Goal: Check status: Check status

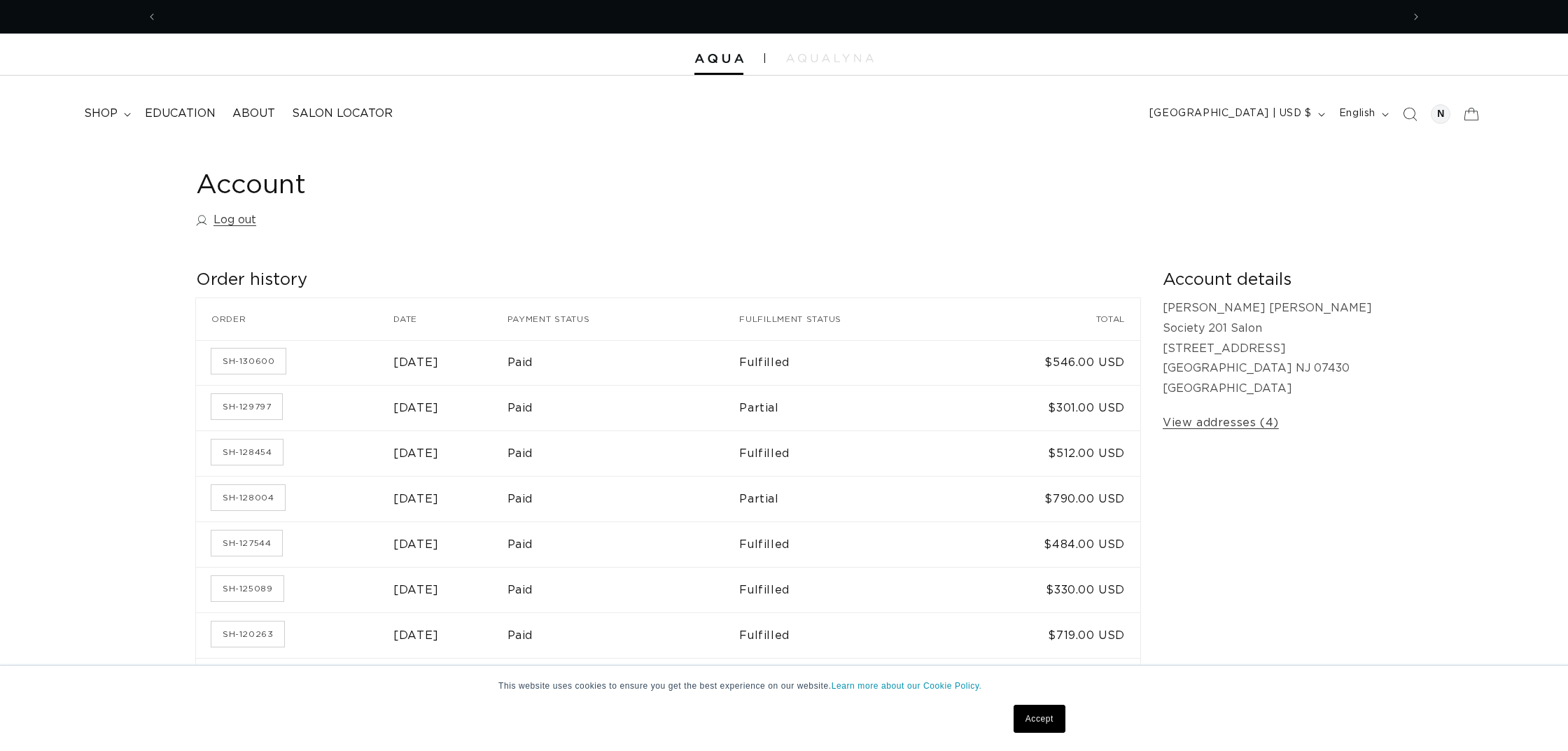
scroll to position [0, 1244]
click at [241, 404] on link "SH-129797" at bounding box center [246, 406] width 71 height 25
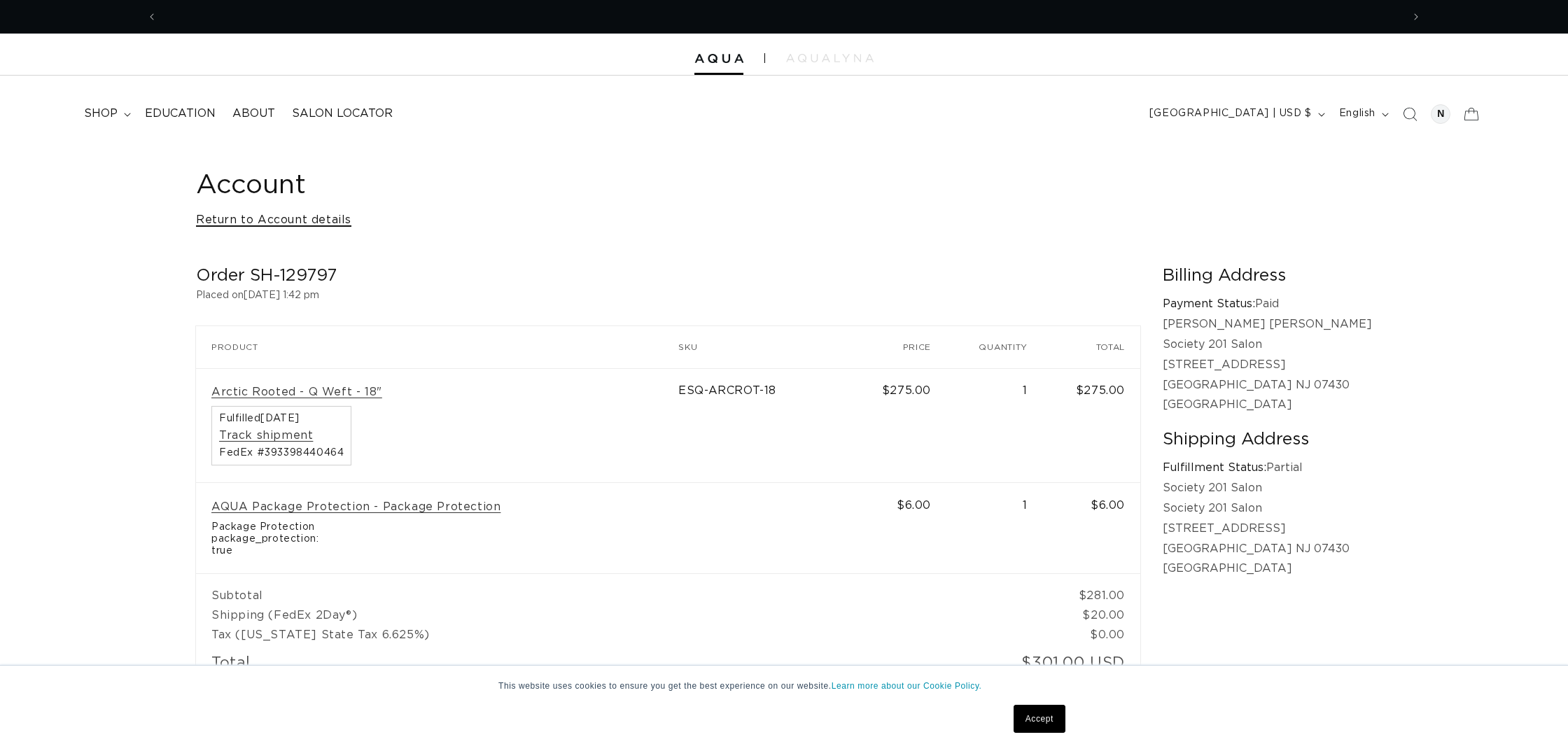
click at [255, 216] on link "Return to Account details" at bounding box center [274, 220] width 156 height 20
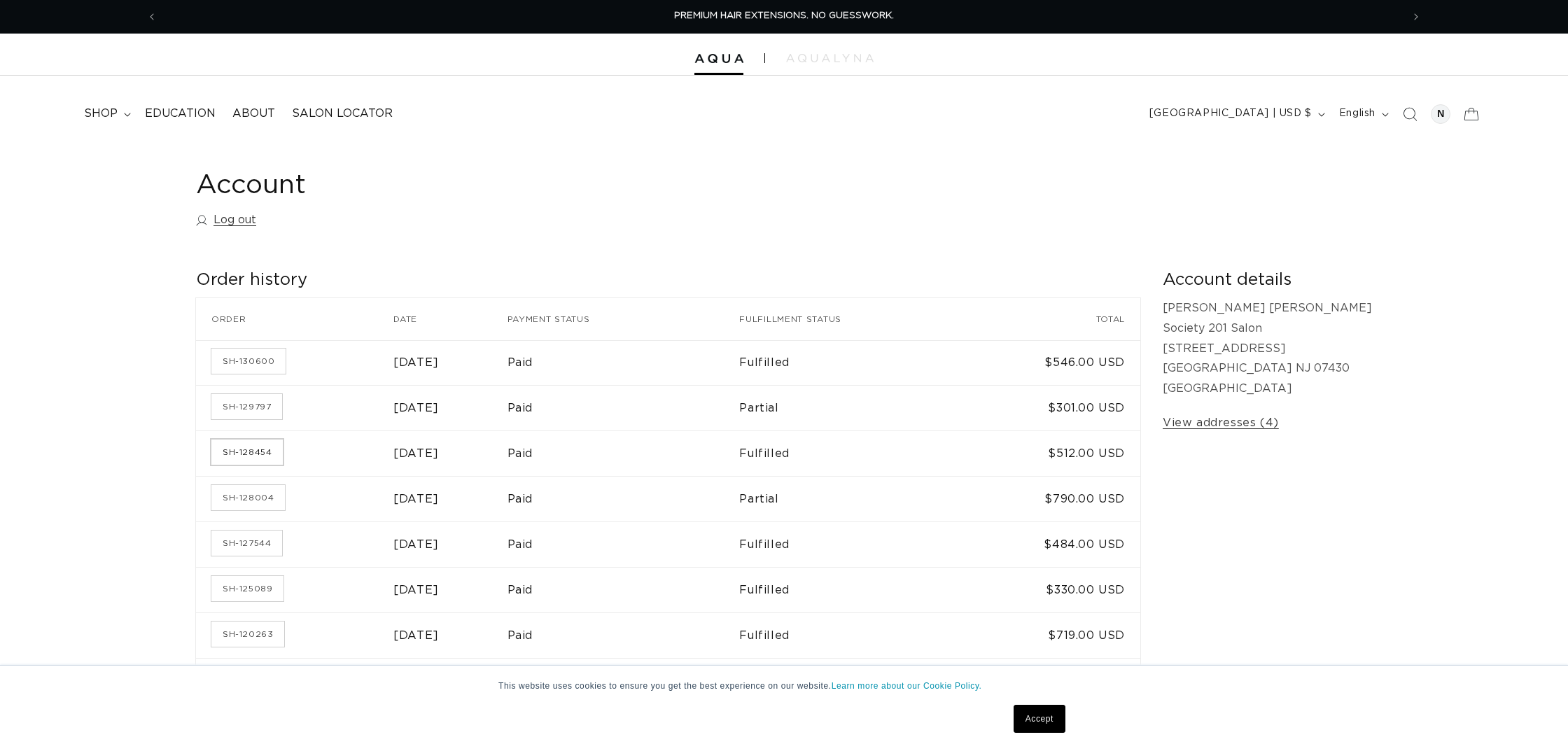
click at [249, 450] on link "SH-128454" at bounding box center [246, 452] width 71 height 25
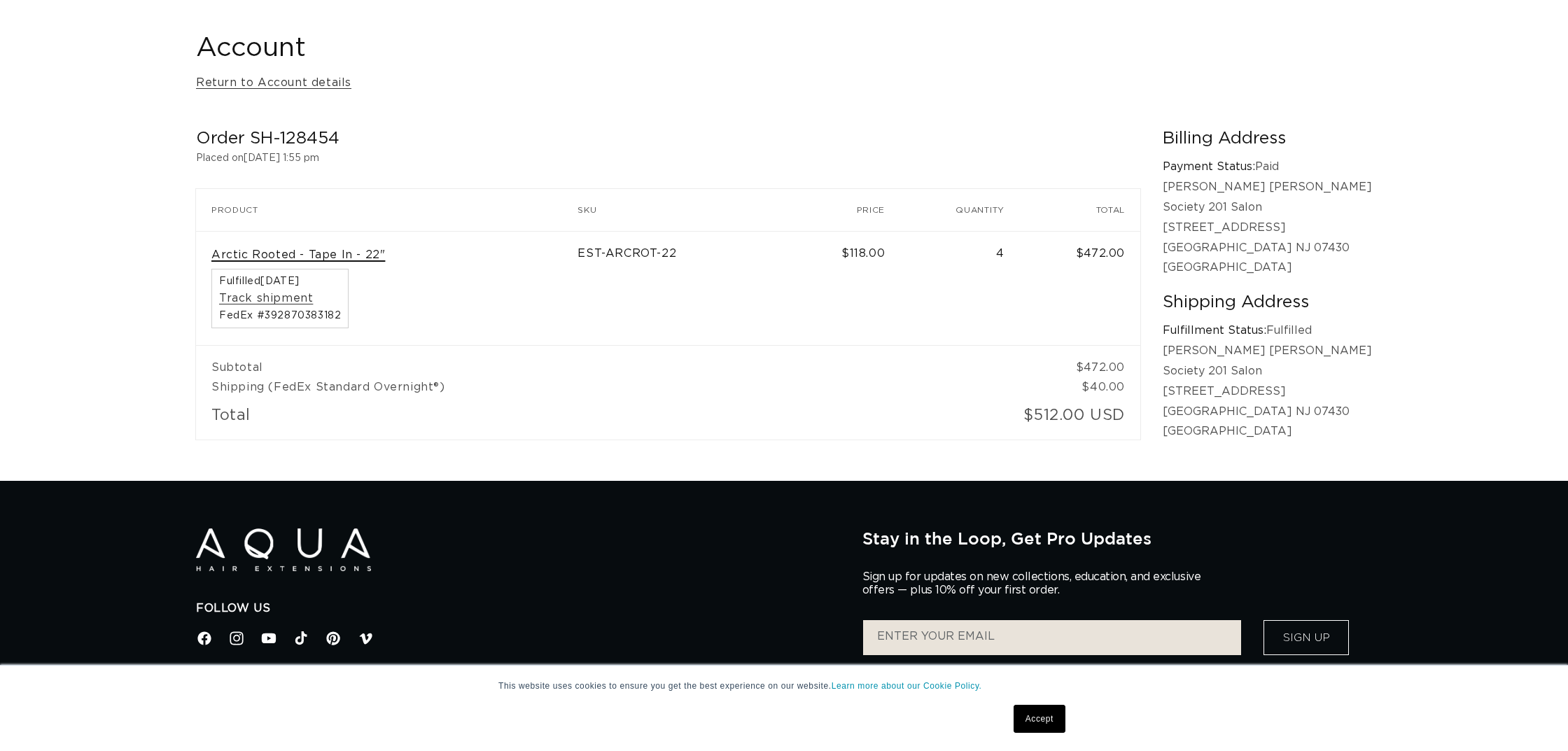
scroll to position [0, 1244]
drag, startPoint x: 197, startPoint y: 134, endPoint x: 362, endPoint y: 135, distance: 165.0
click at [362, 135] on h2 "Order SH-128454" at bounding box center [668, 139] width 945 height 22
copy h2 "Order SH-128454"
